Goal: Task Accomplishment & Management: Manage account settings

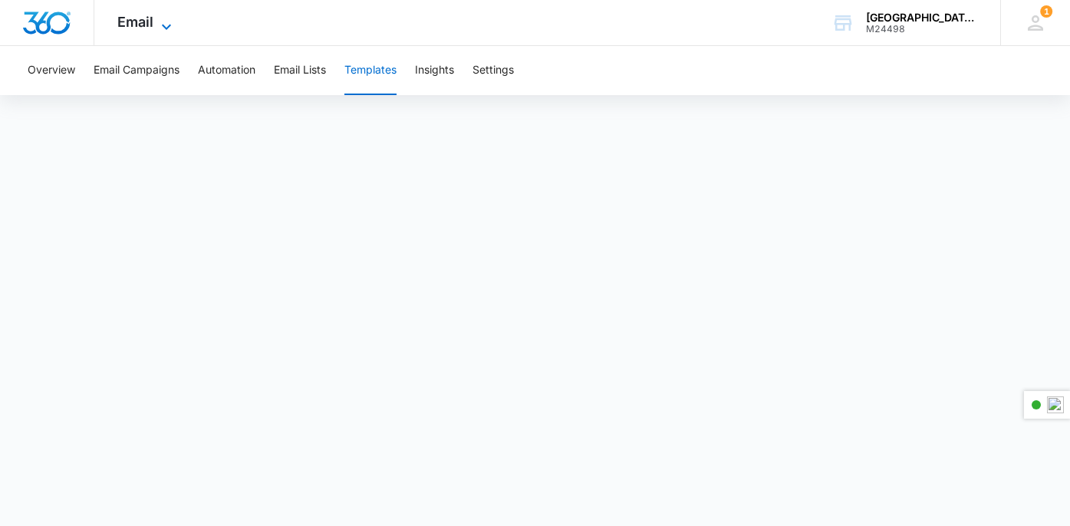
click at [162, 28] on icon at bounding box center [166, 27] width 18 height 18
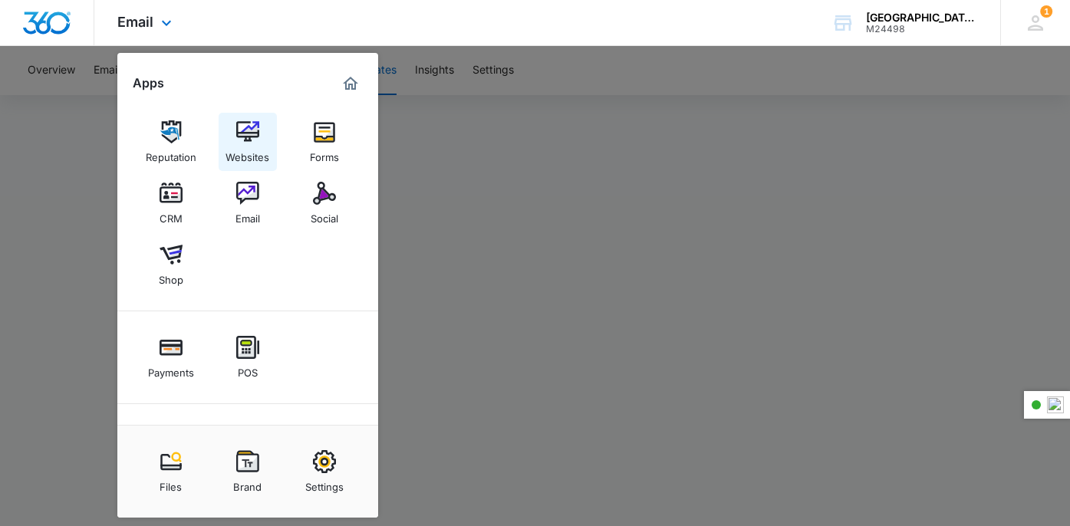
click at [259, 139] on link "Websites" at bounding box center [248, 142] width 58 height 58
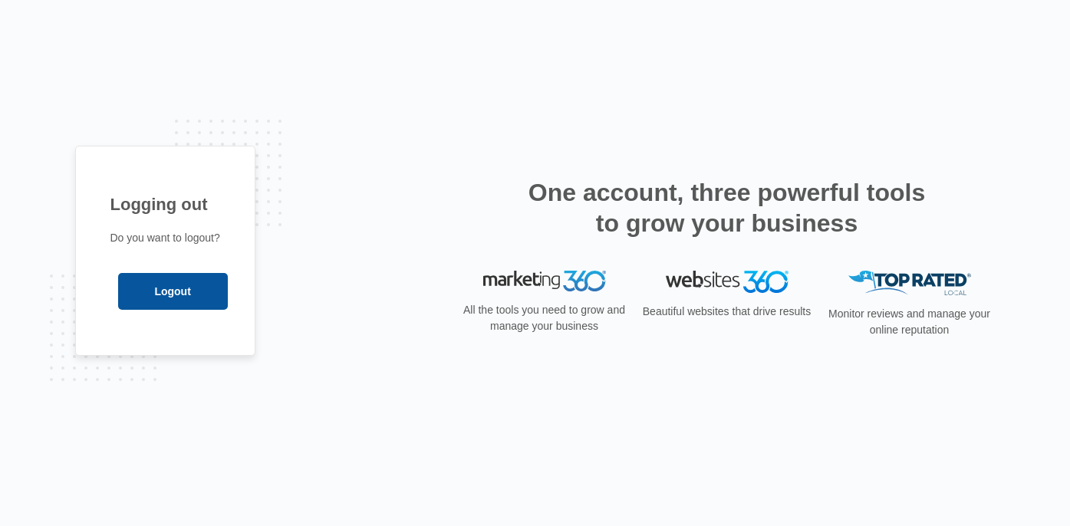
click at [200, 289] on input "Logout" at bounding box center [173, 291] width 110 height 37
